Goal: Task Accomplishment & Management: Use online tool/utility

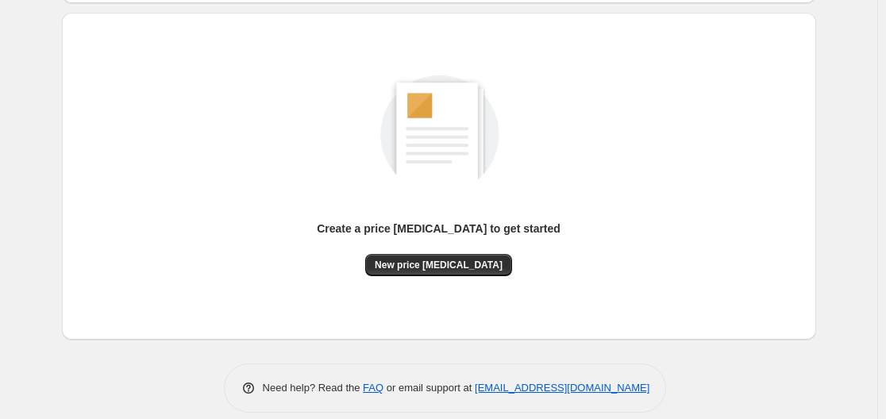
scroll to position [175, 0]
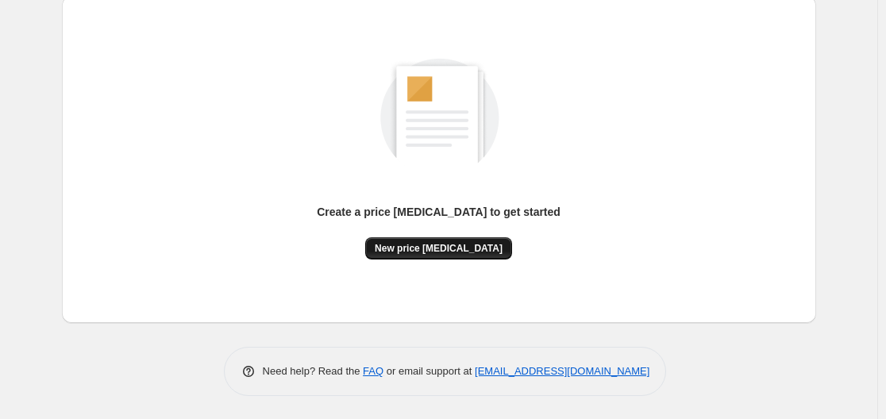
click at [438, 248] on span "New price [MEDICAL_DATA]" at bounding box center [439, 248] width 128 height 13
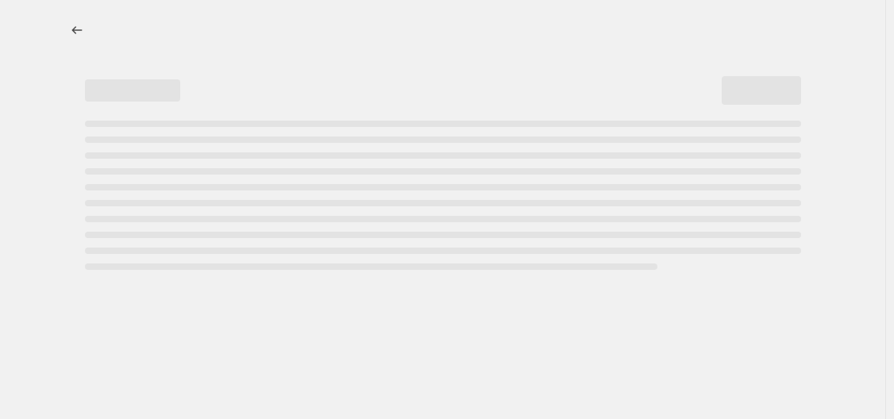
select select "percentage"
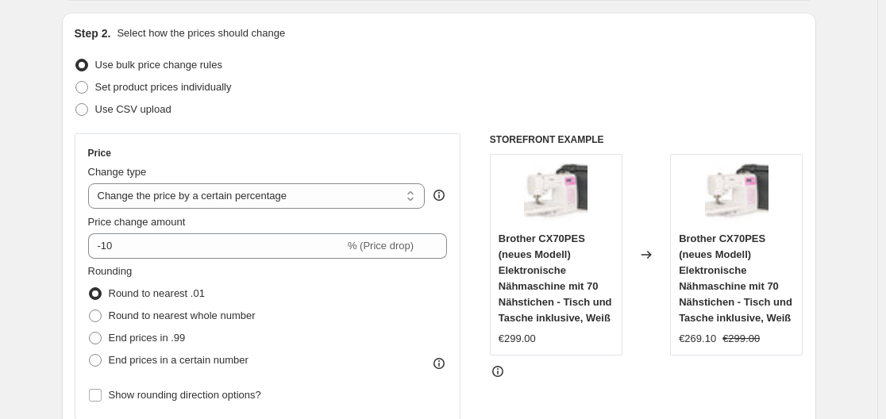
scroll to position [238, 0]
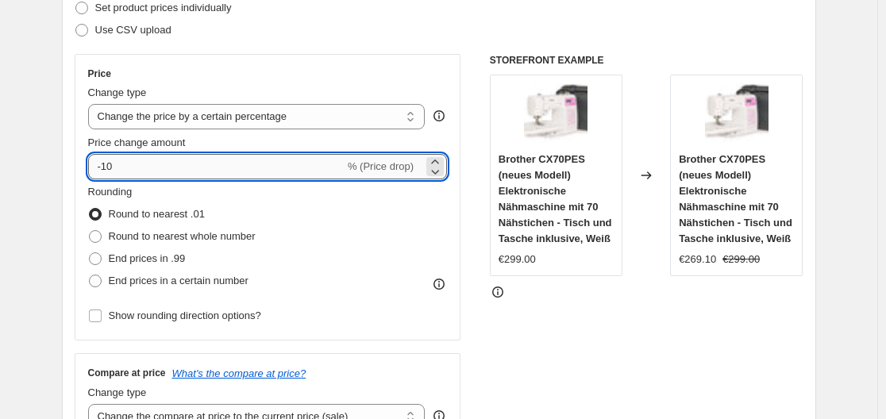
drag, startPoint x: 106, startPoint y: 167, endPoint x: 119, endPoint y: 167, distance: 13.5
click at [119, 167] on input "-10" at bounding box center [216, 166] width 256 height 25
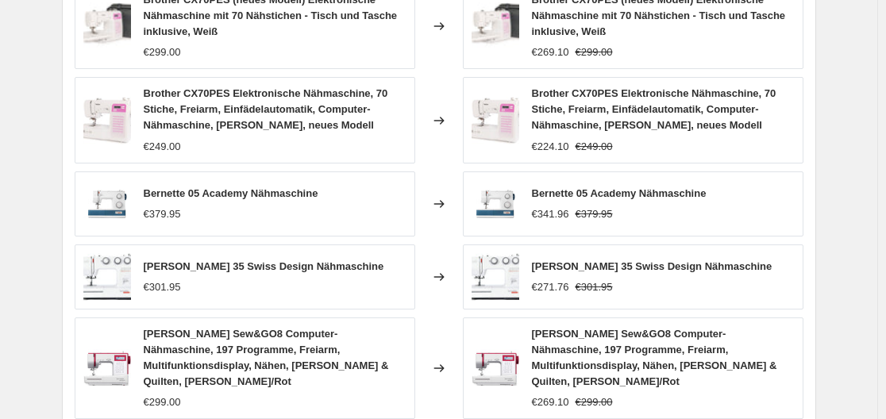
scroll to position [1231, 0]
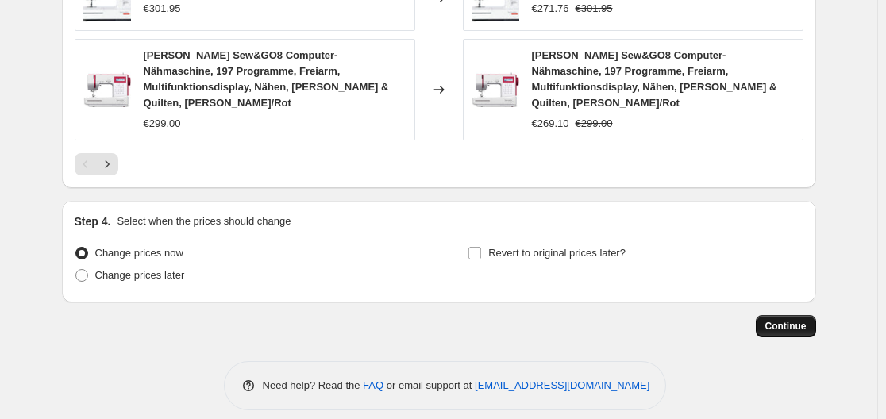
type input "-30"
click at [779, 320] on span "Continue" at bounding box center [785, 326] width 41 height 13
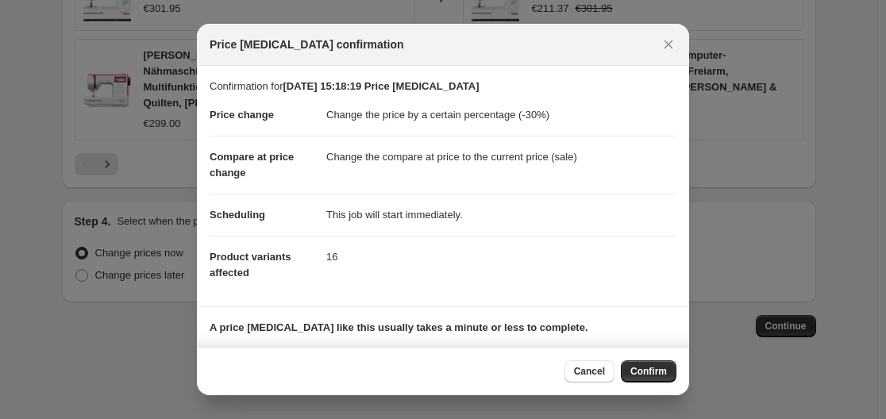
drag, startPoint x: 645, startPoint y: 370, endPoint x: 639, endPoint y: 364, distance: 9.0
click at [645, 372] on span "Confirm" at bounding box center [648, 371] width 37 height 13
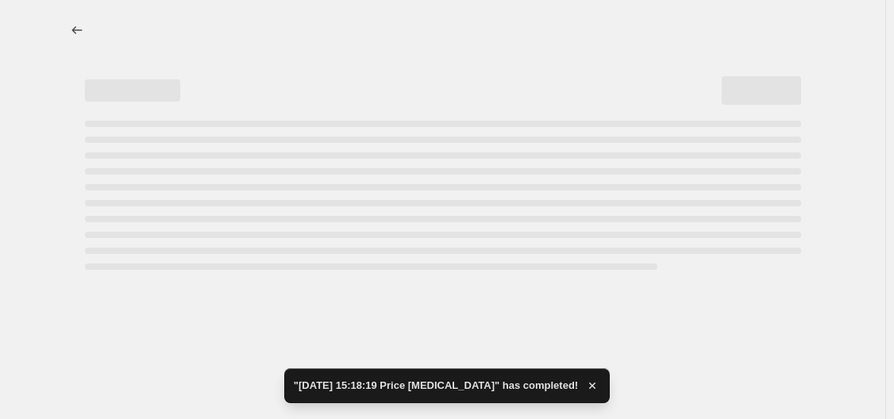
select select "percentage"
